Goal: Information Seeking & Learning: Understand process/instructions

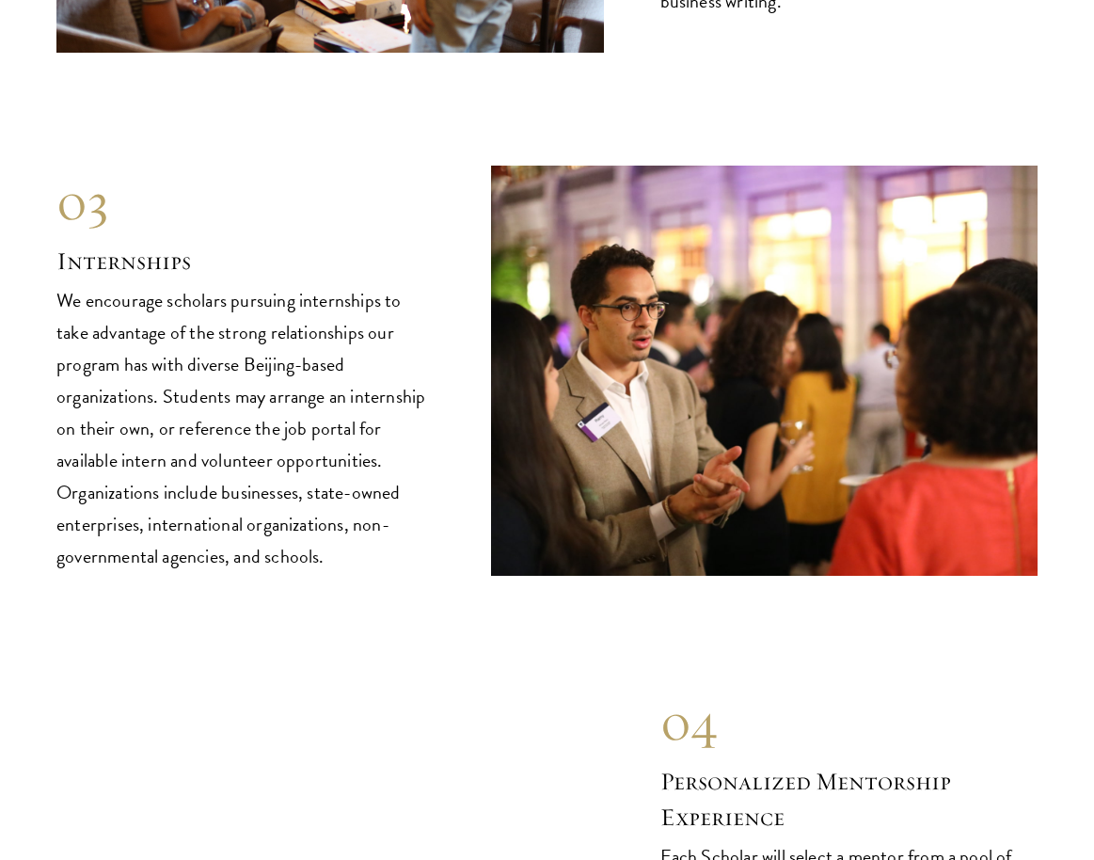
scroll to position [8991, 0]
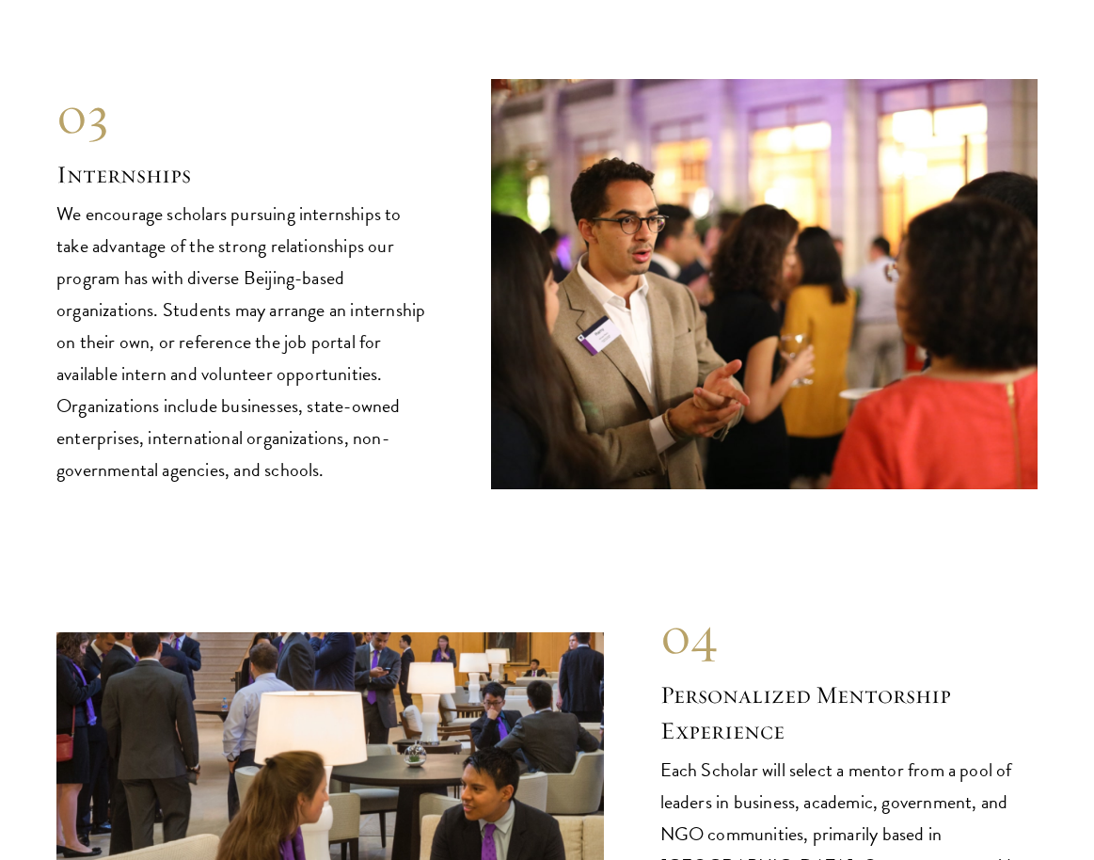
click at [197, 334] on p "We encourage scholars pursuing internships to take advantage of the strong rela…" at bounding box center [245, 342] width 378 height 288
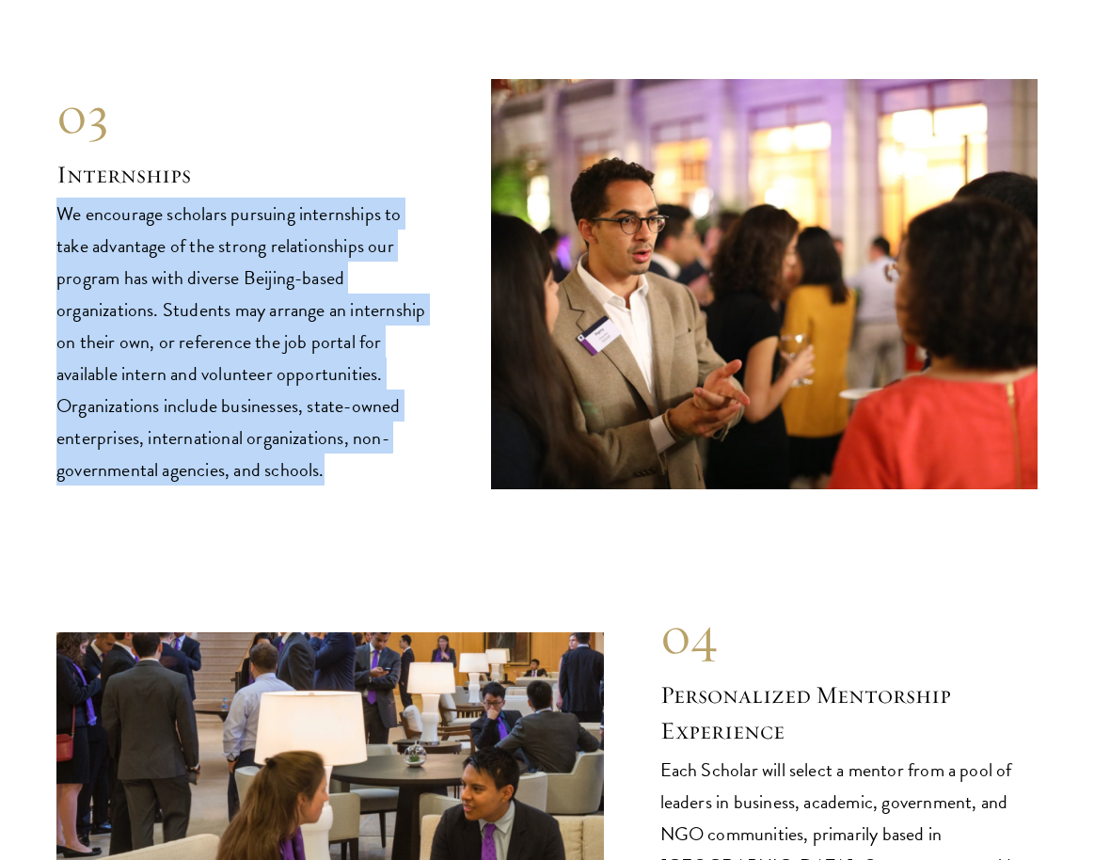
click at [197, 334] on p "We encourage scholars pursuing internships to take advantage of the strong rela…" at bounding box center [245, 342] width 378 height 288
click at [196, 339] on p "We encourage scholars pursuing internships to take advantage of the strong rela…" at bounding box center [245, 342] width 378 height 288
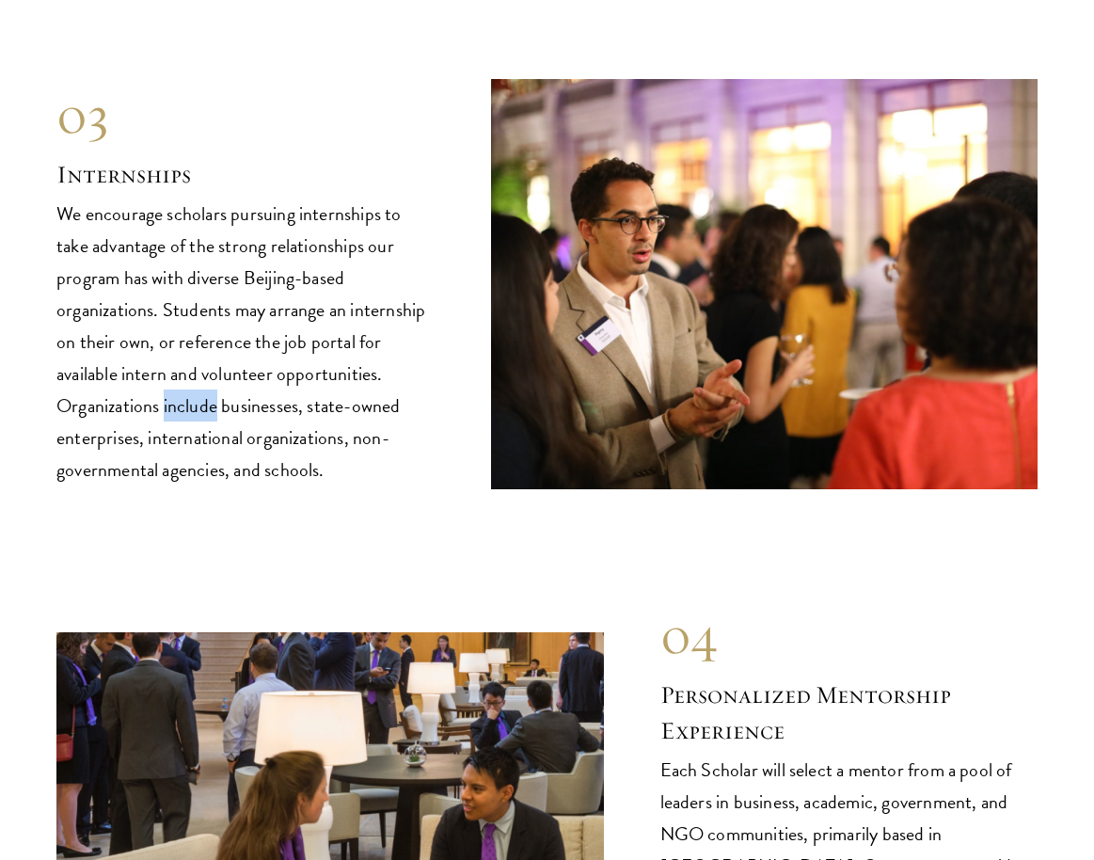
click at [196, 339] on p "We encourage scholars pursuing internships to take advantage of the strong rela…" at bounding box center [245, 342] width 378 height 288
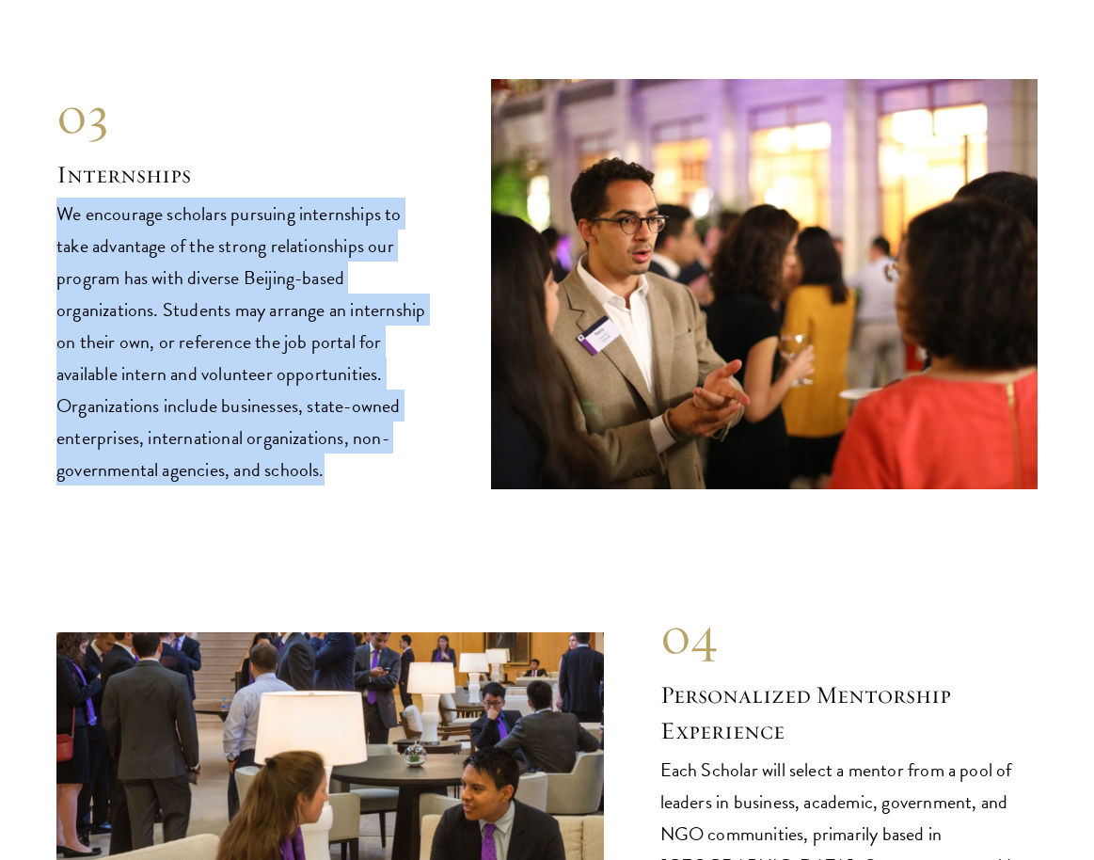
click at [196, 339] on p "We encourage scholars pursuing internships to take advantage of the strong rela…" at bounding box center [245, 342] width 378 height 288
click at [193, 329] on p "We encourage scholars pursuing internships to take advantage of the strong rela…" at bounding box center [245, 342] width 378 height 288
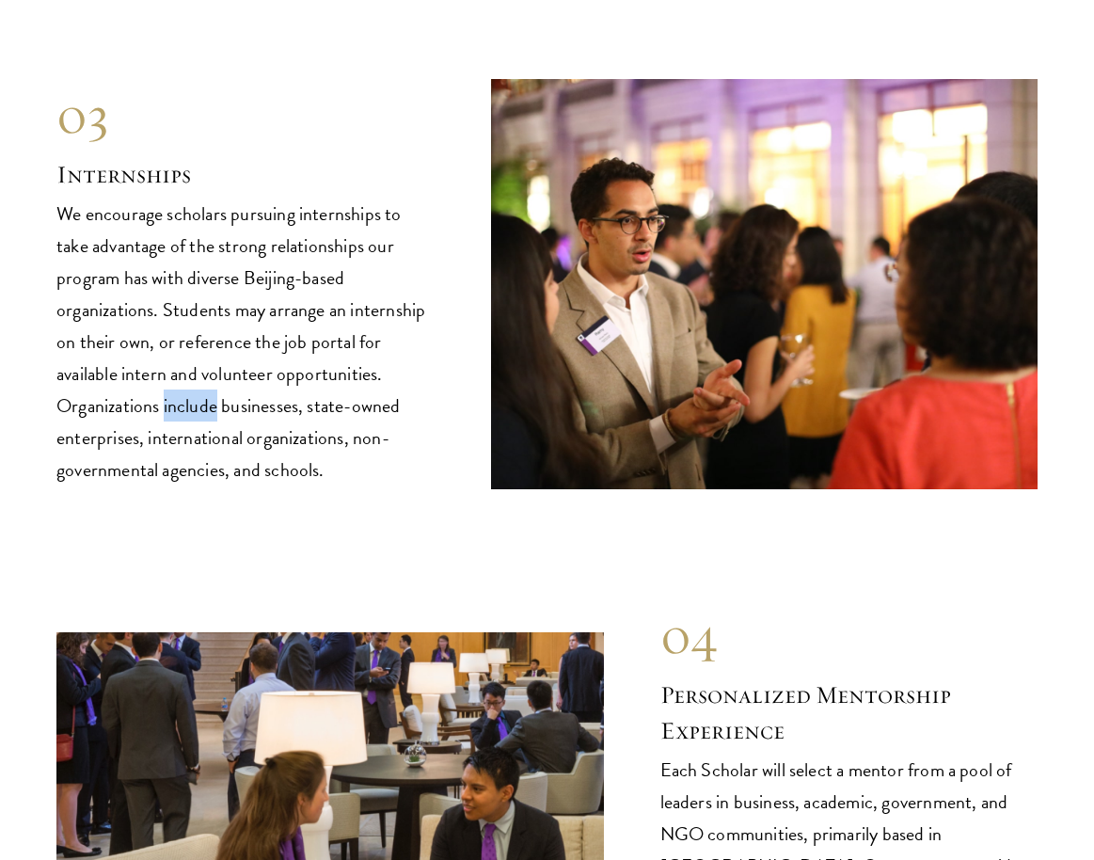
click at [193, 329] on p "We encourage scholars pursuing internships to take advantage of the strong rela…" at bounding box center [245, 342] width 378 height 288
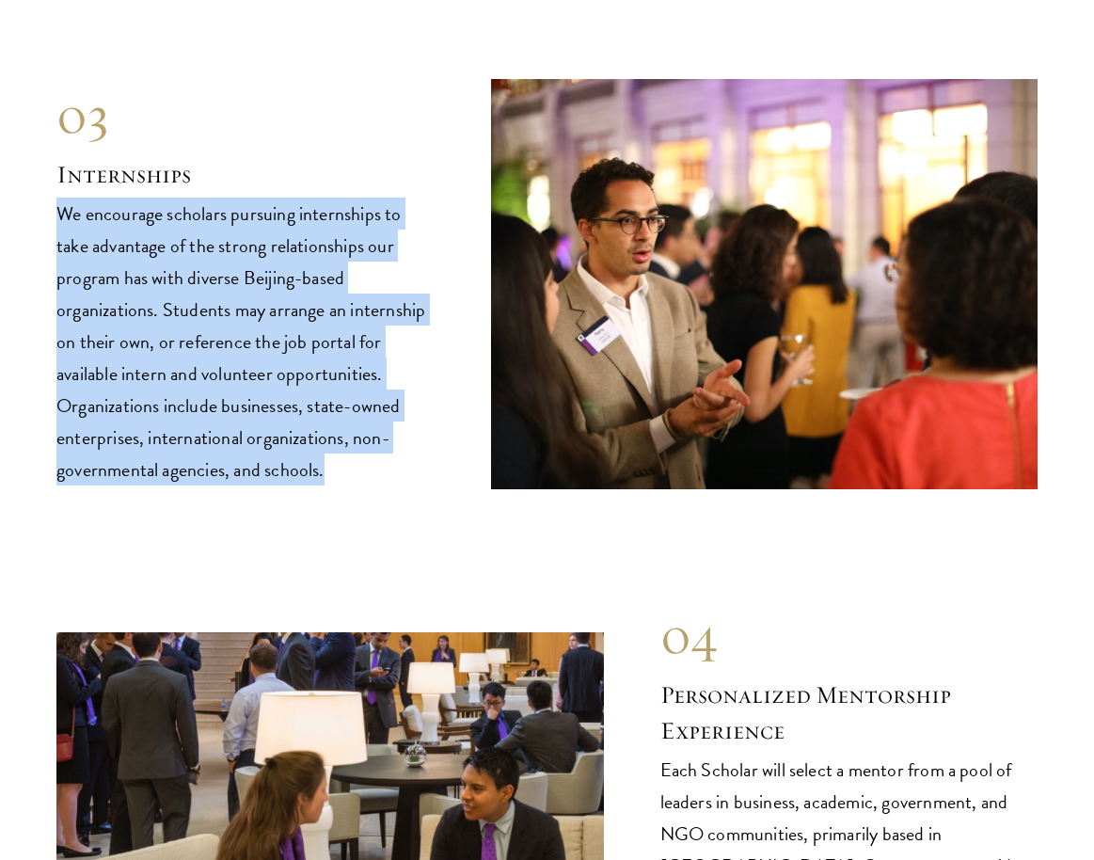
click at [193, 329] on p "We encourage scholars pursuing internships to take advantage of the strong rela…" at bounding box center [245, 342] width 378 height 288
click at [220, 346] on p "We encourage scholars pursuing internships to take advantage of the strong rela…" at bounding box center [245, 342] width 378 height 288
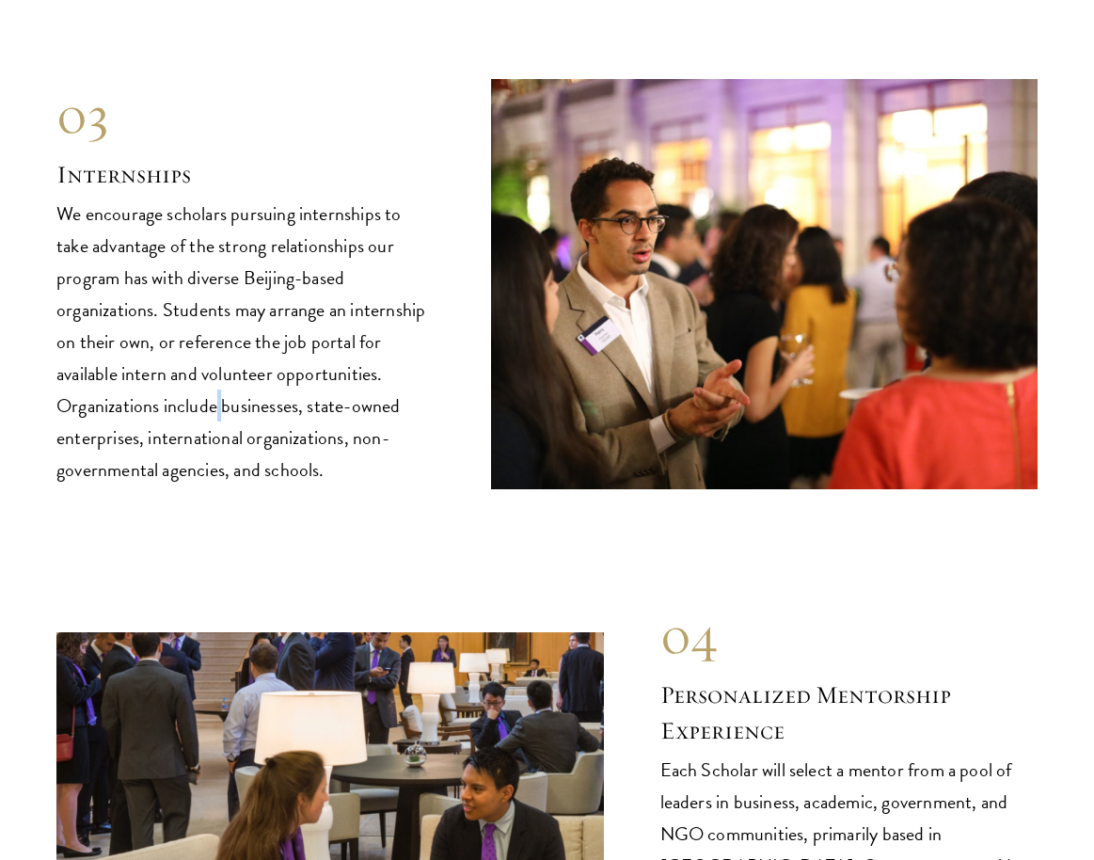
click at [220, 346] on p "We encourage scholars pursuing internships to take advantage of the strong rela…" at bounding box center [245, 342] width 378 height 288
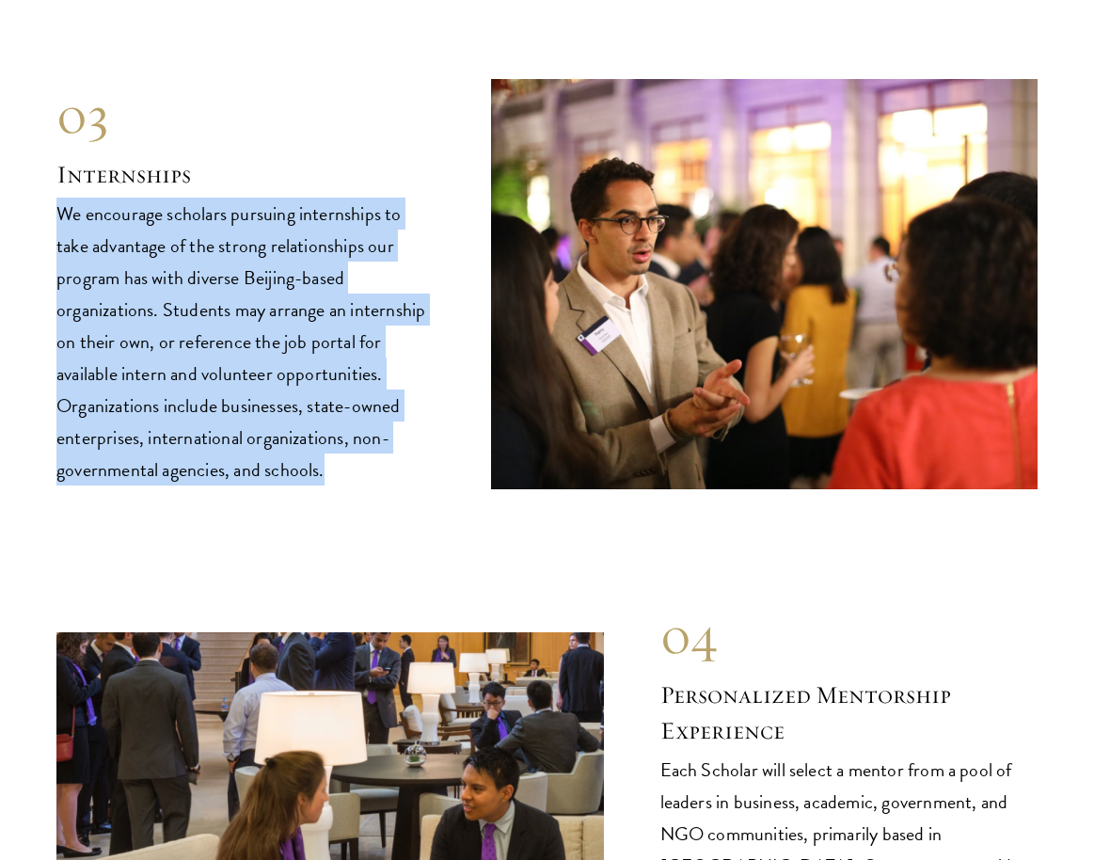
click at [220, 346] on p "We encourage scholars pursuing internships to take advantage of the strong rela…" at bounding box center [245, 342] width 378 height 288
click at [220, 347] on p "We encourage scholars pursuing internships to take advantage of the strong rela…" at bounding box center [245, 342] width 378 height 288
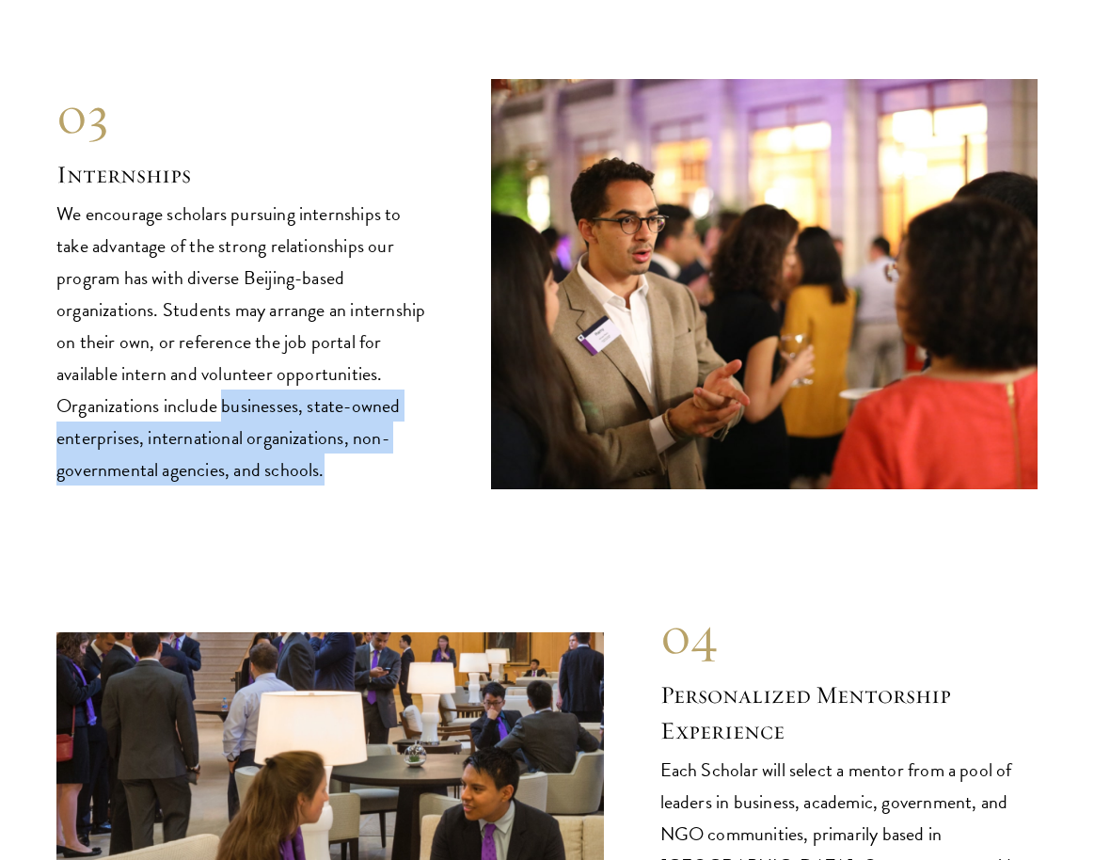
click at [221, 348] on p "We encourage scholars pursuing internships to take advantage of the strong rela…" at bounding box center [245, 342] width 378 height 288
drag, startPoint x: 191, startPoint y: 372, endPoint x: 209, endPoint y: 282, distance: 92.1
click at [192, 372] on p "We encourage scholars pursuing internships to take advantage of the strong rela…" at bounding box center [245, 342] width 378 height 288
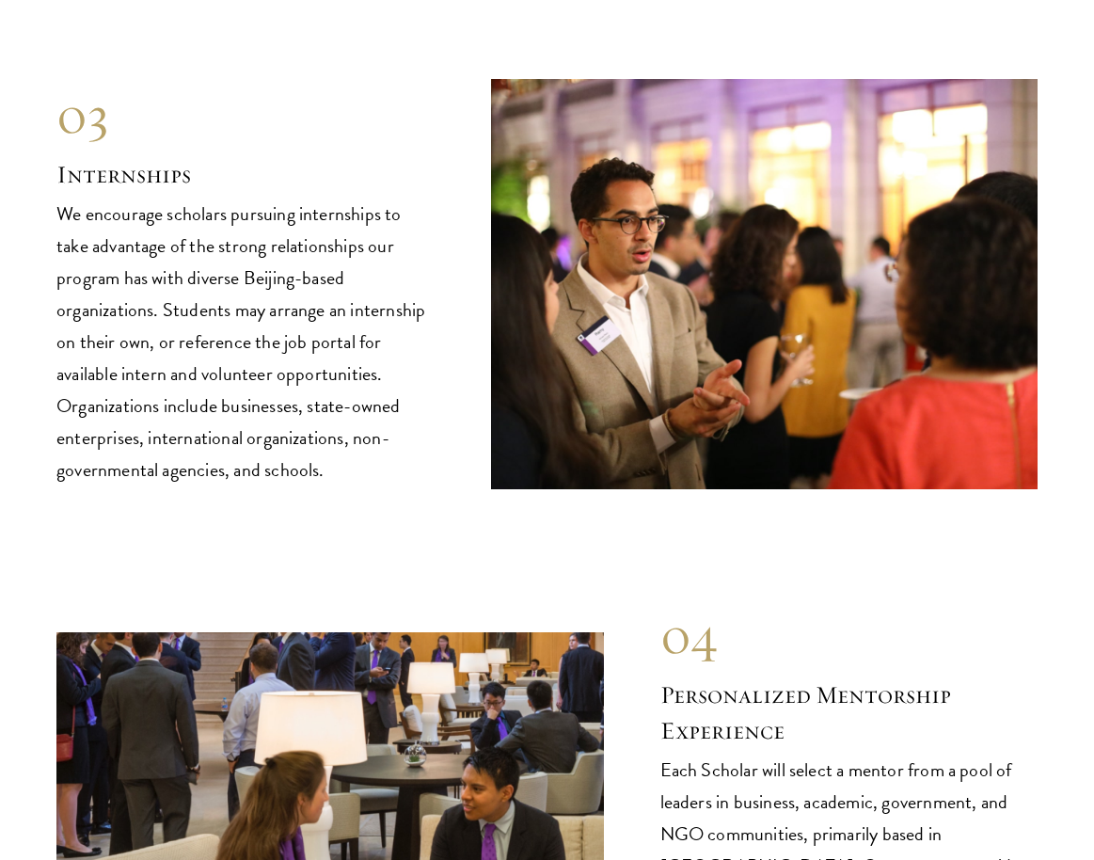
click at [209, 282] on p "We encourage scholars pursuing internships to take advantage of the strong rela…" at bounding box center [245, 342] width 378 height 288
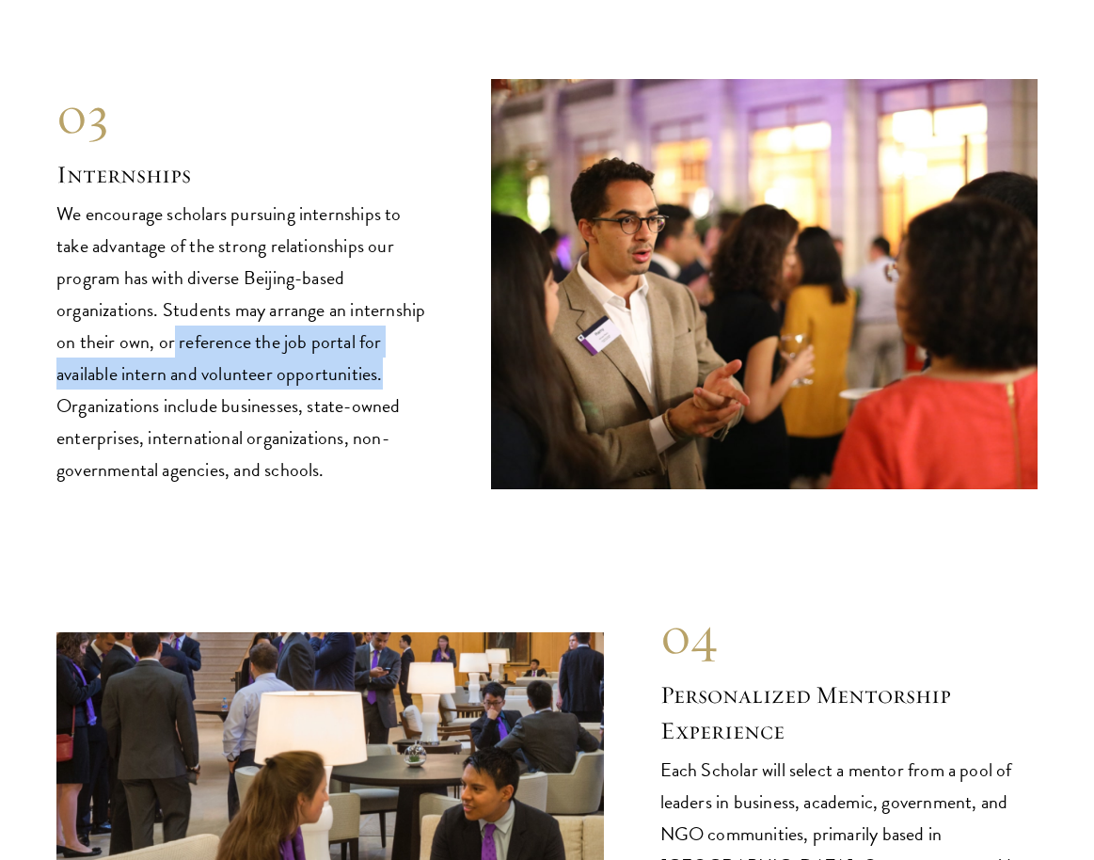
drag, startPoint x: 172, startPoint y: 278, endPoint x: 433, endPoint y: 314, distance: 263.0
click at [453, 315] on div "03 Internships 03 Internships We encourage scholars pursuing internships to tak…" at bounding box center [546, 284] width 981 height 410
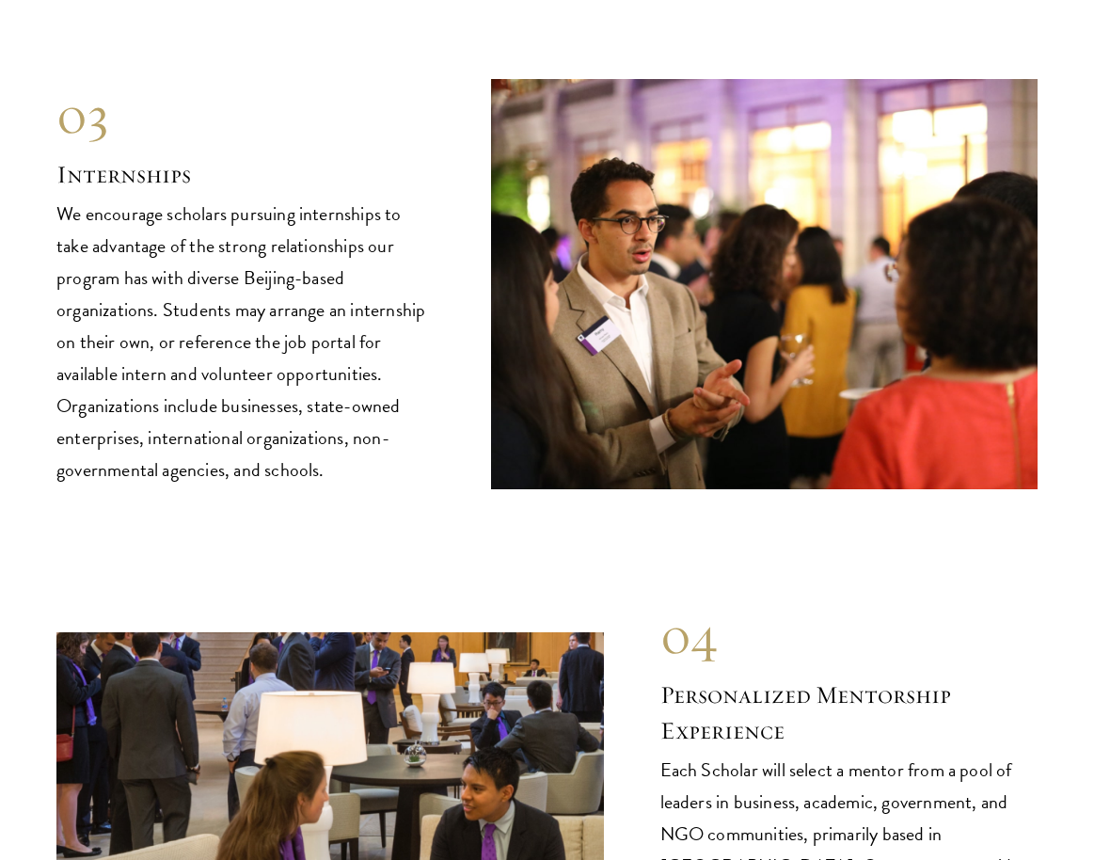
click at [304, 314] on p "We encourage scholars pursuing internships to take advantage of the strong rela…" at bounding box center [245, 342] width 378 height 288
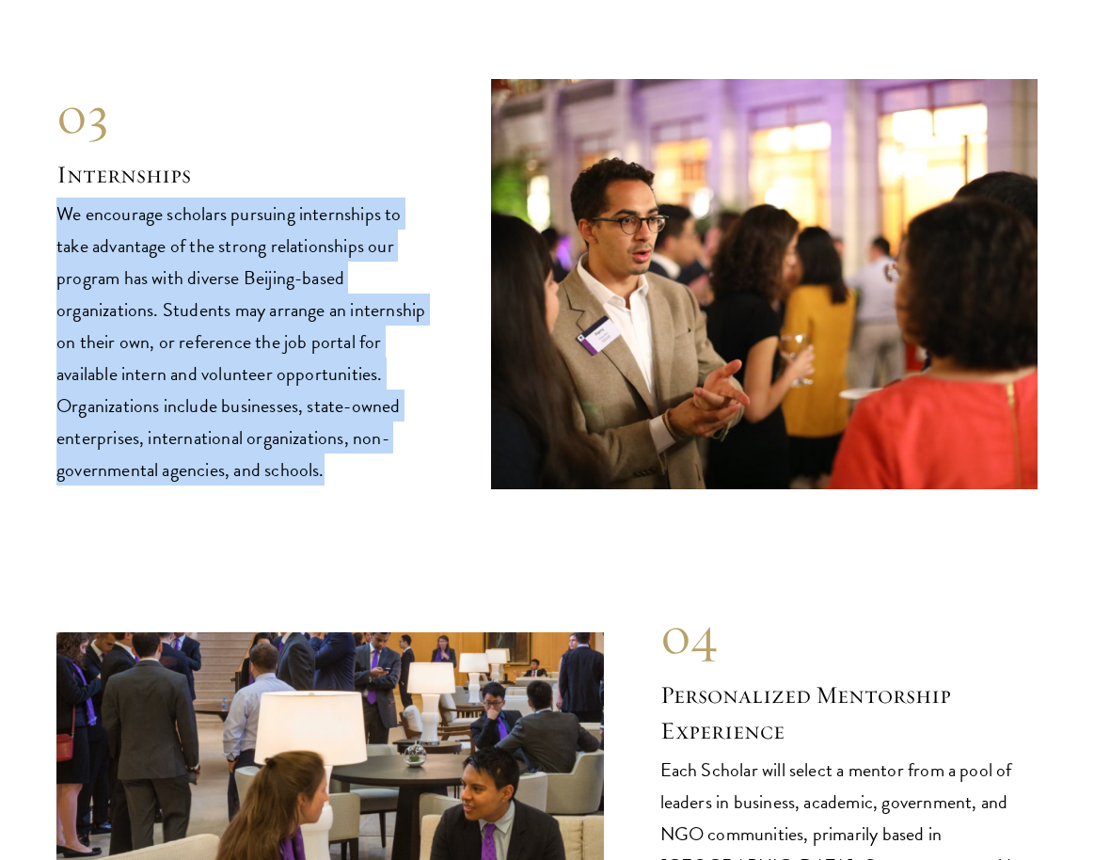
click at [304, 314] on p "We encourage scholars pursuing internships to take advantage of the strong rela…" at bounding box center [245, 342] width 378 height 288
click at [304, 316] on p "We encourage scholars pursuing internships to take advantage of the strong rela…" at bounding box center [245, 342] width 378 height 288
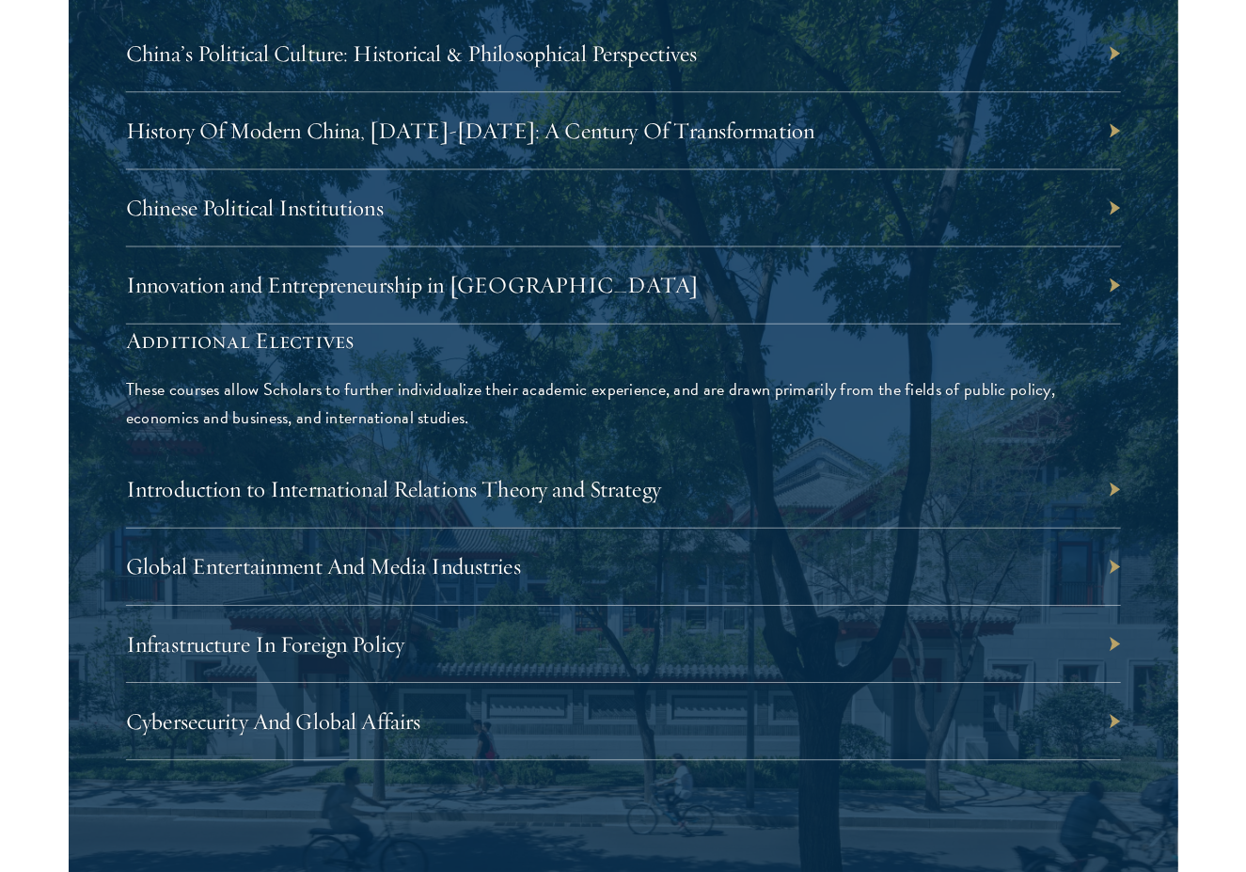
scroll to position [5760, 0]
